Goal: Ask a question: Seek information or help from site administrators or community

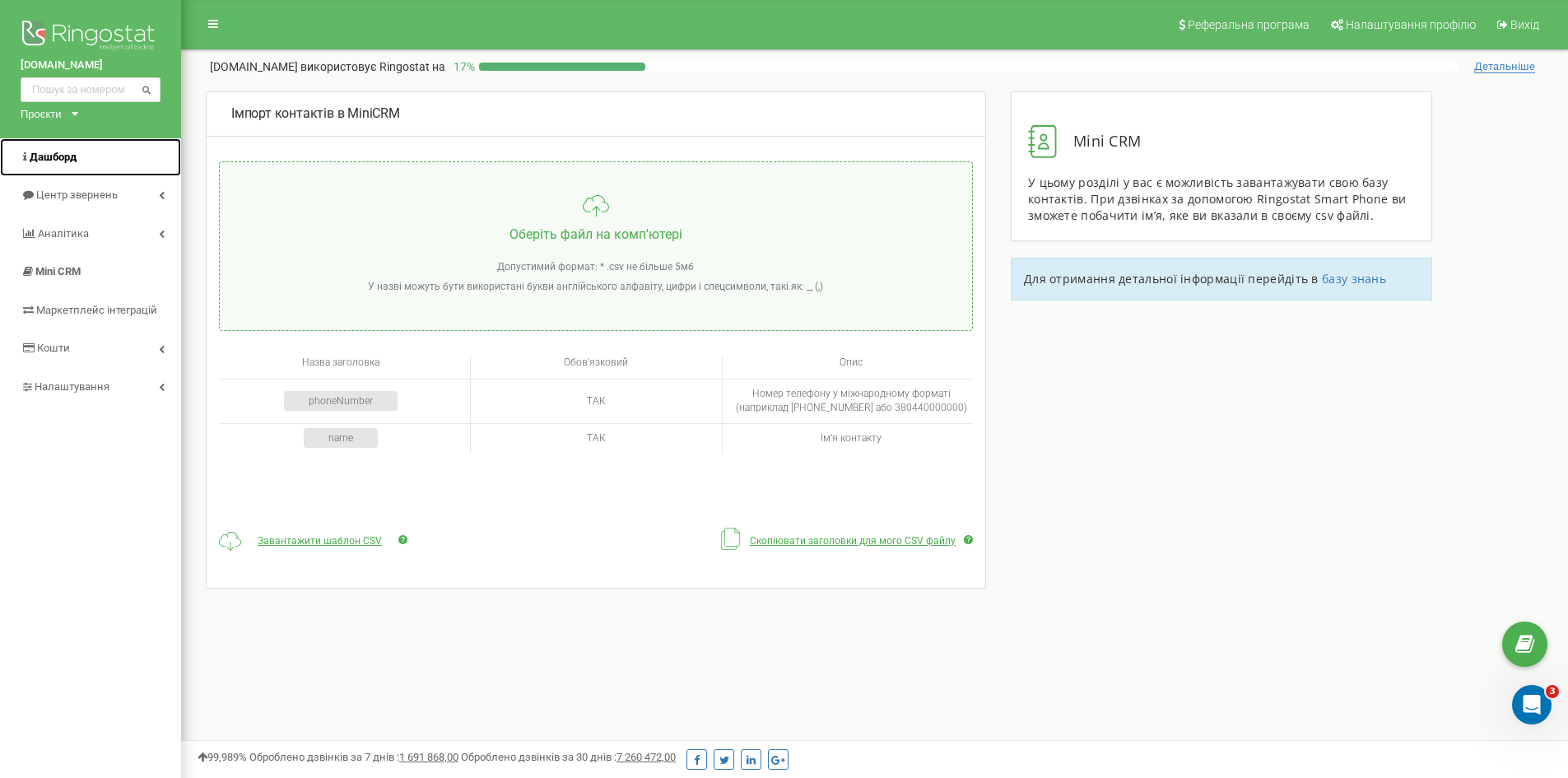
click at [67, 162] on span "Дашборд" at bounding box center [52, 157] width 47 height 12
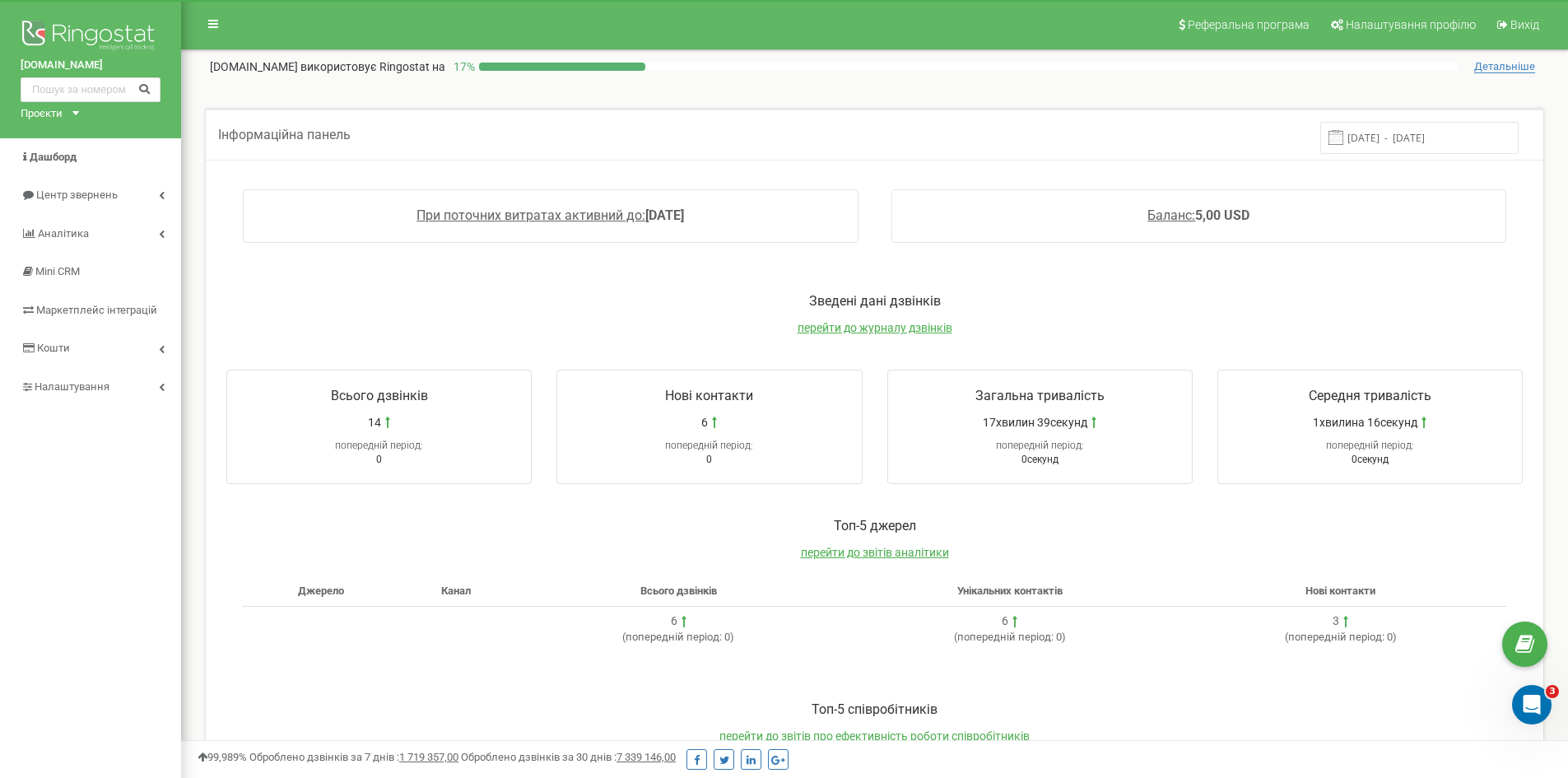
click at [192, 435] on div "Реферальна програма Налаштування профілю Вихід klasttuft.com використовує Ringo…" at bounding box center [875, 494] width 1387 height 988
drag, startPoint x: 1532, startPoint y: 711, endPoint x: 1534, endPoint y: 691, distance: 20.1
click at [1535, 714] on div "Відкрити програму для спілкування Intercom" at bounding box center [1528, 702] width 54 height 54
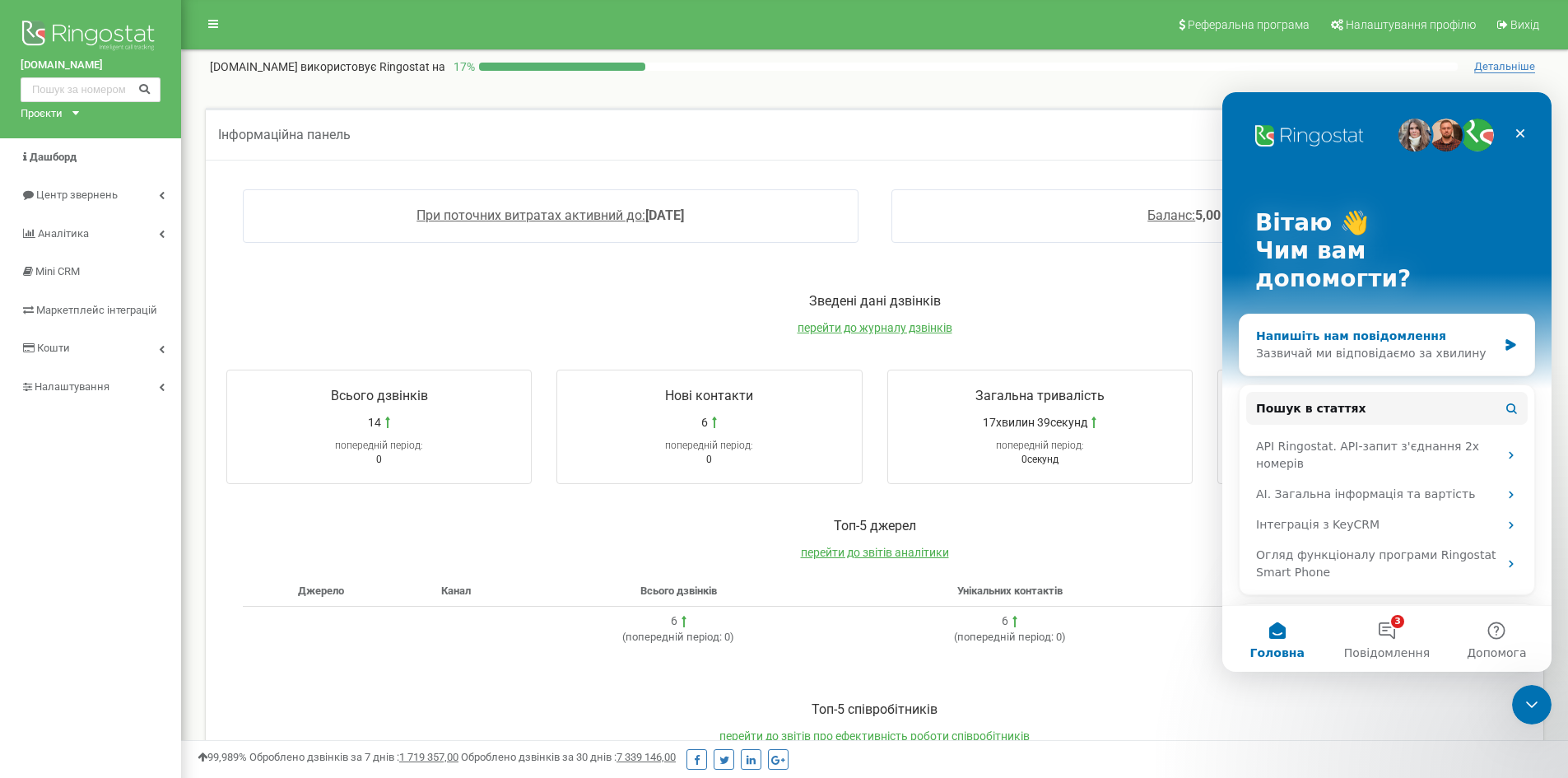
click at [1374, 345] on div "Зазвичай ми відповідаємо за хвилину" at bounding box center [1376, 354] width 241 height 17
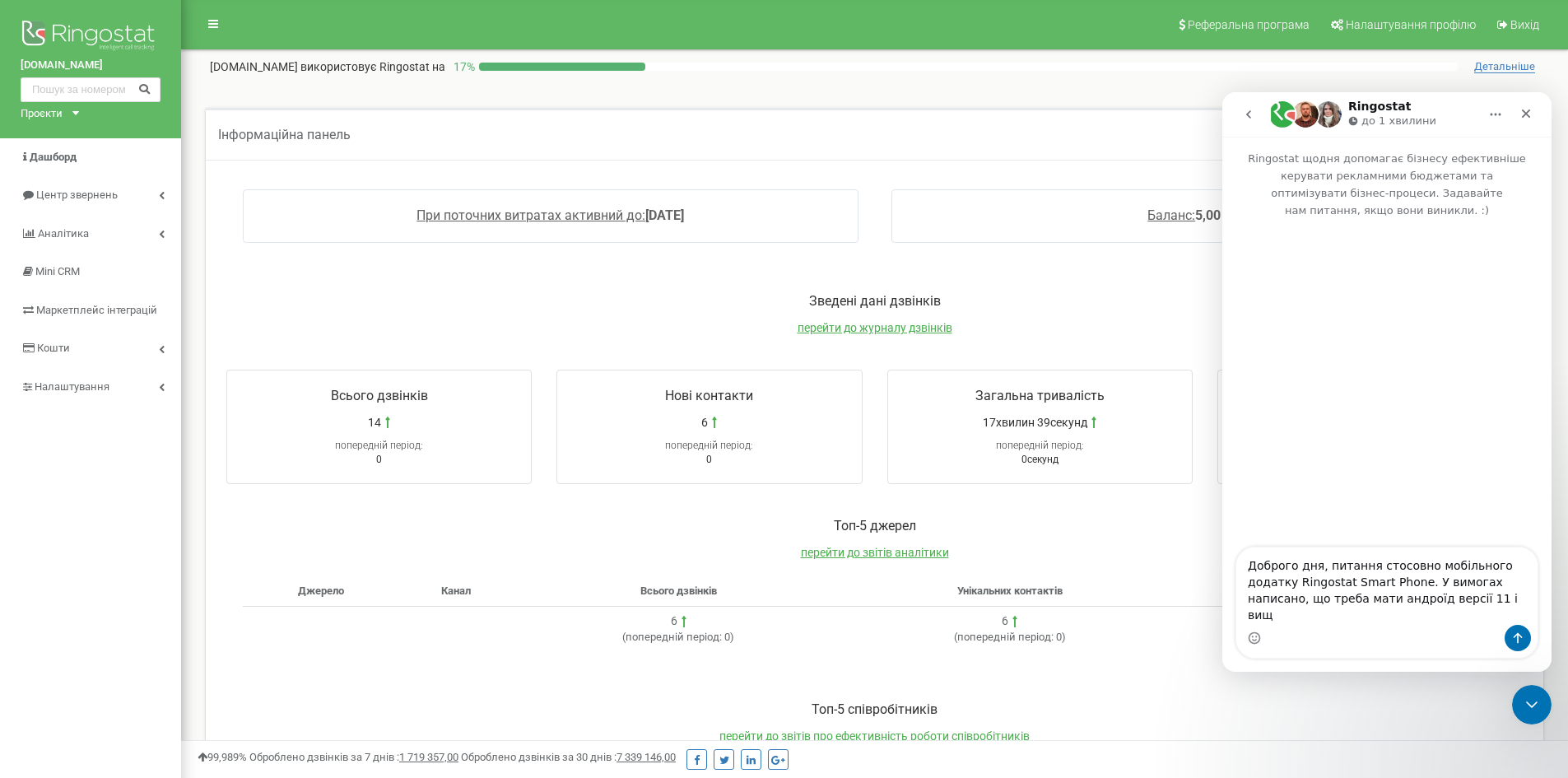
type textarea "Доброго дня, питання стосовно мобільного додатку Ringostat Smart Phone. У вимог…"
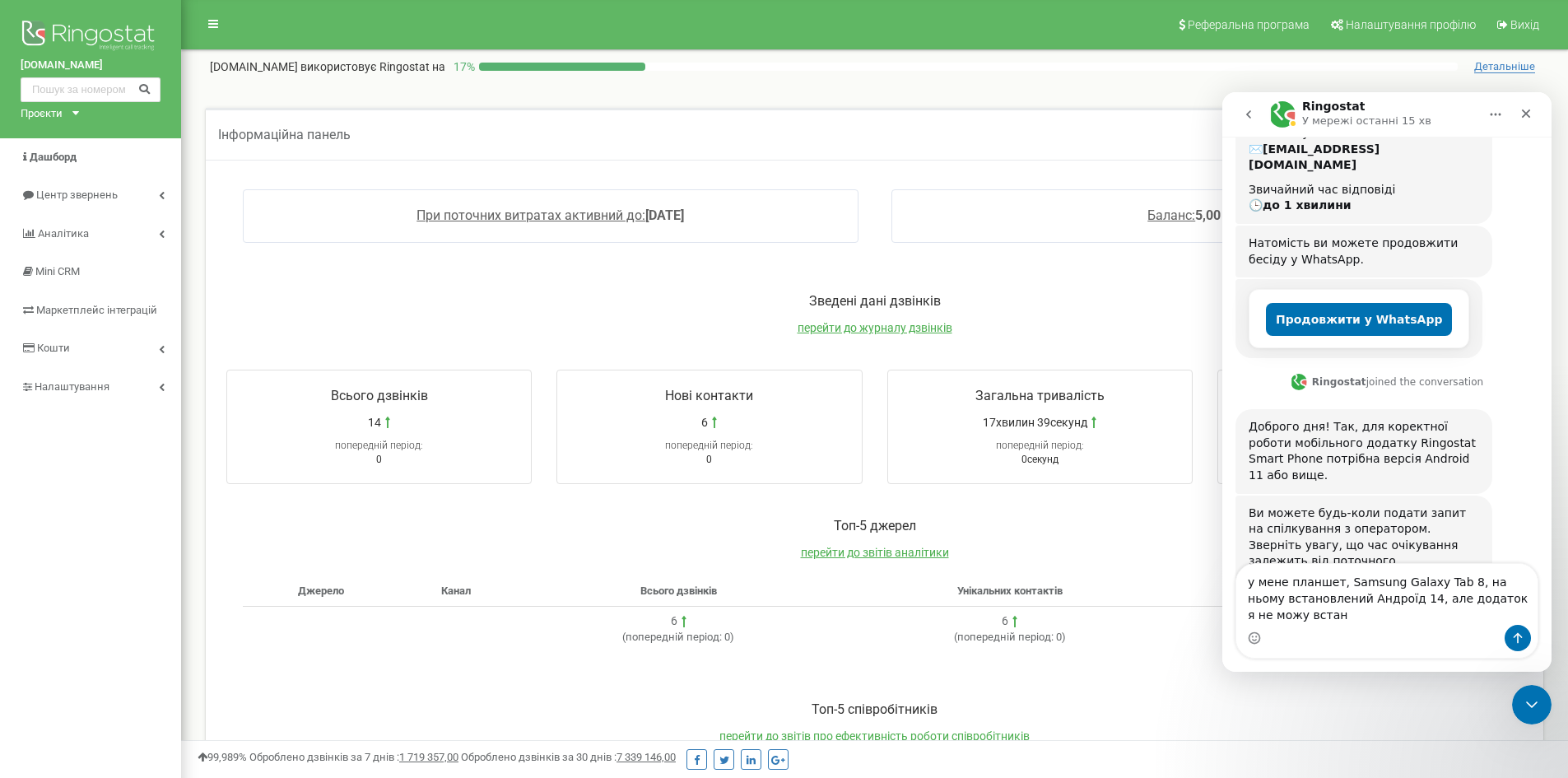
scroll to position [253, 0]
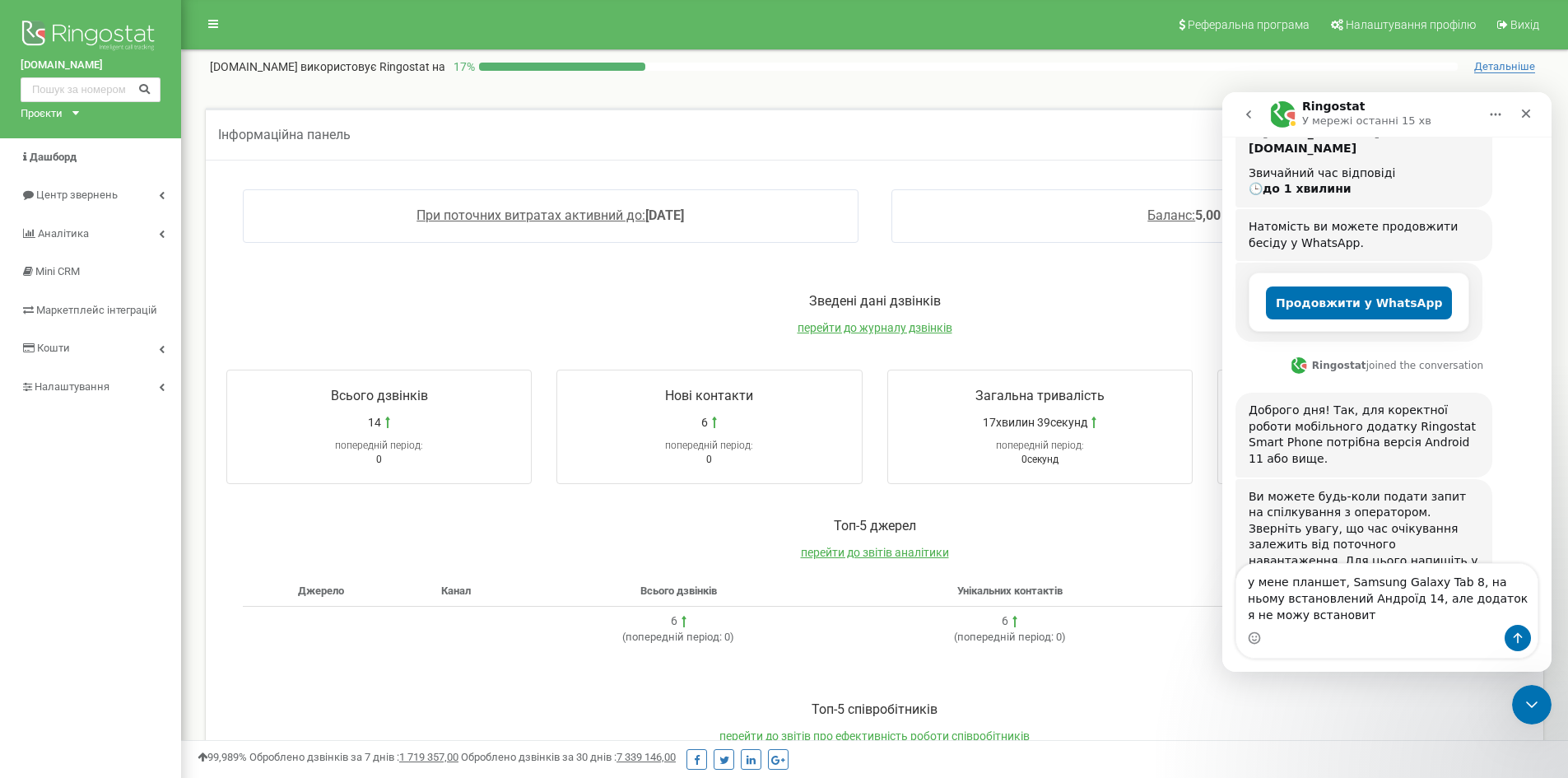
type textarea "у мене планшет, Samsung Galaxy Tab 8, на ньому встановлений Андроїд 14, але дод…"
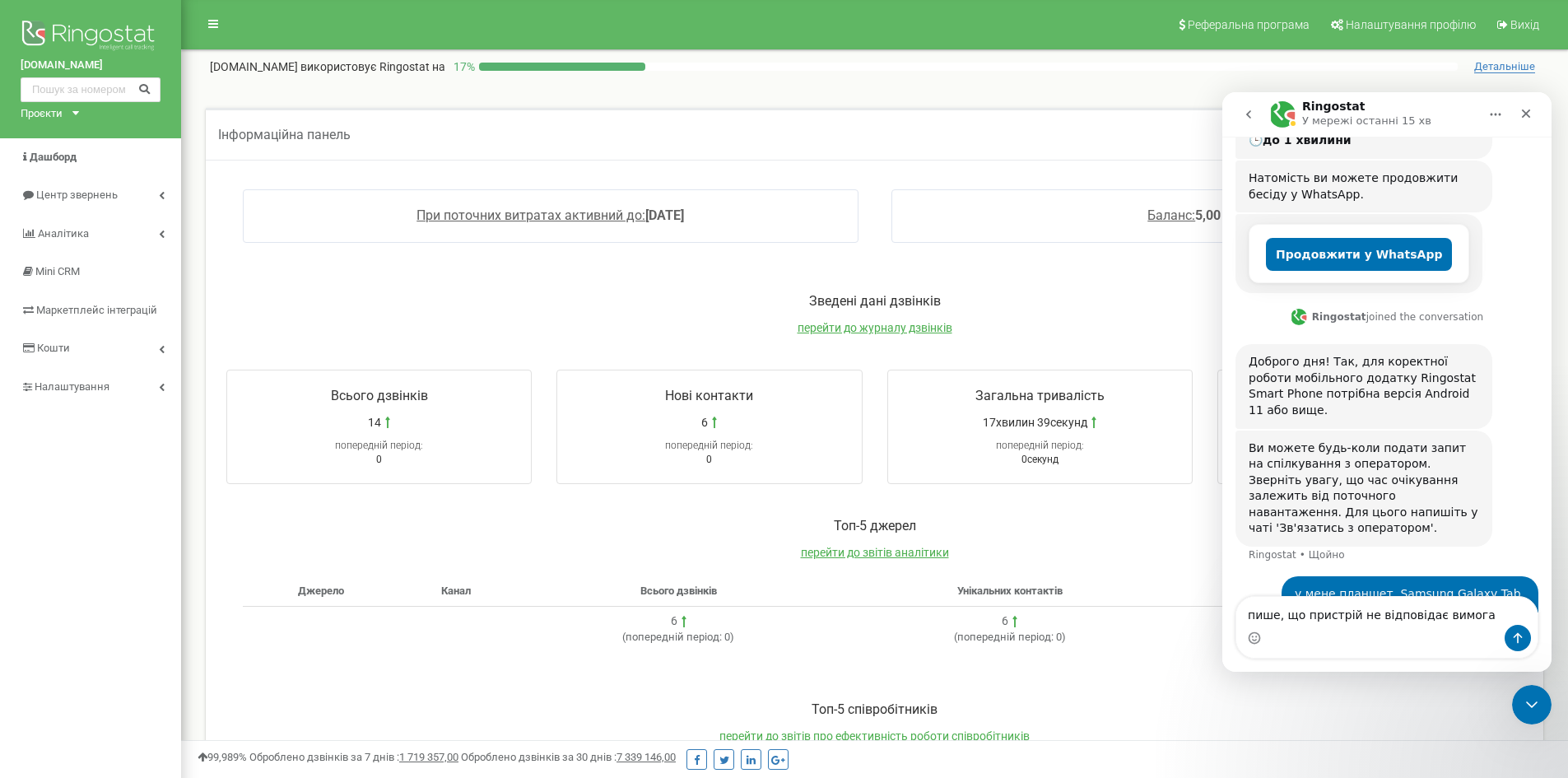
type textarea "пише, що пристрій не відповідає вимогам"
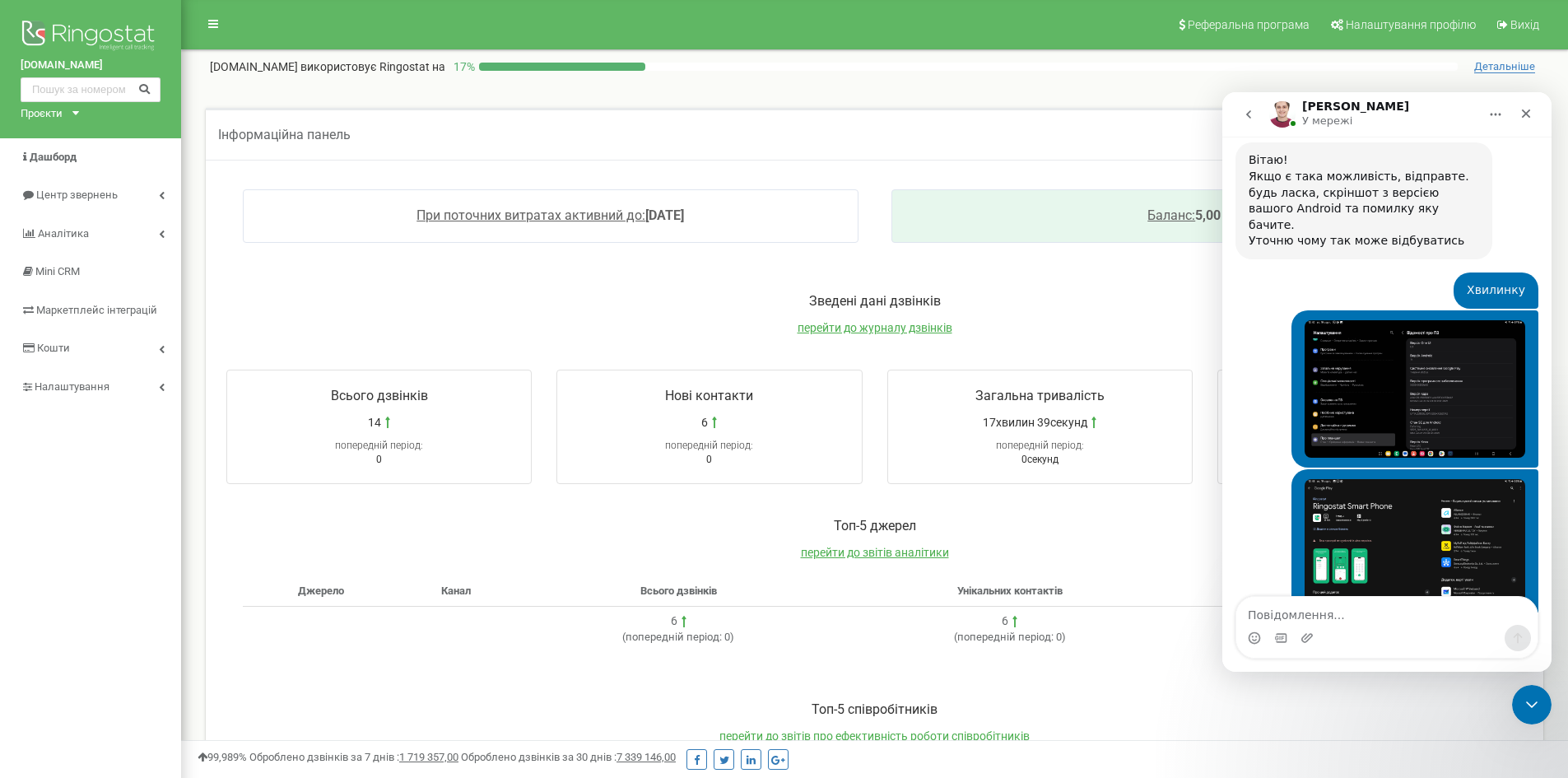
scroll to position [1050, 0]
